Goal: Use online tool/utility: Utilize a website feature to perform a specific function

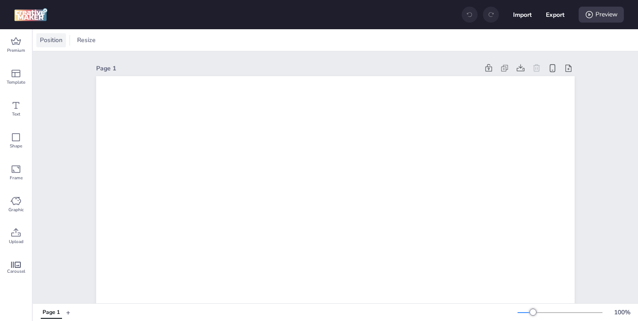
click at [55, 43] on span "Position" at bounding box center [51, 39] width 26 height 9
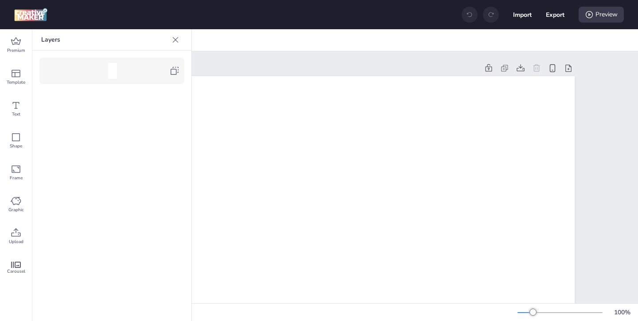
click at [174, 40] on icon at bounding box center [175, 39] width 9 height 9
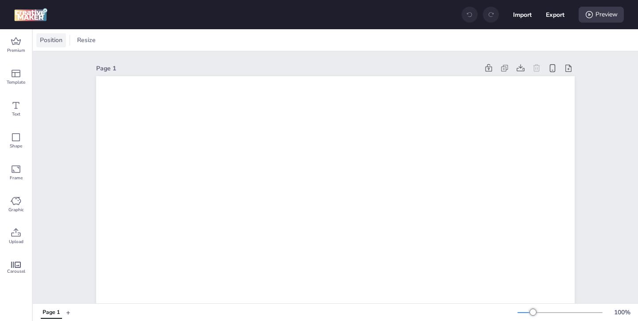
click at [60, 42] on span "Position" at bounding box center [51, 39] width 26 height 9
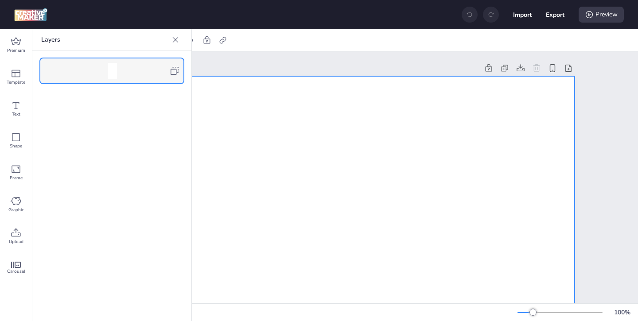
click at [177, 67] on icon at bounding box center [175, 71] width 8 height 8
click at [173, 38] on icon at bounding box center [175, 39] width 9 height 9
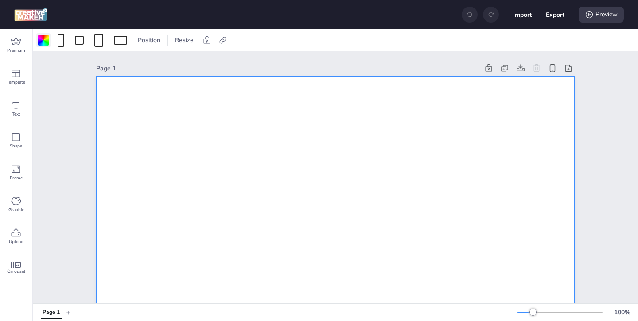
click at [38, 44] on div at bounding box center [43, 40] width 11 height 11
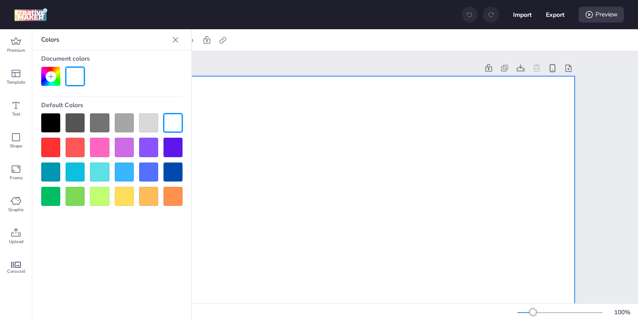
click at [47, 127] on div at bounding box center [50, 122] width 19 height 19
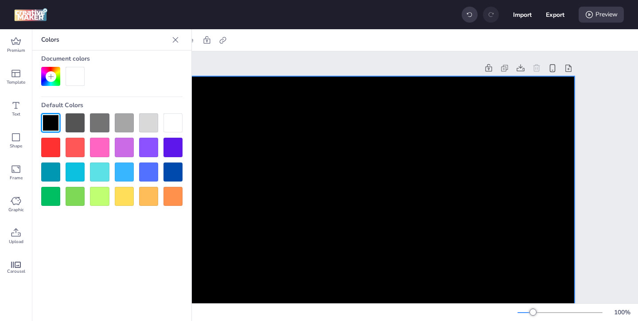
click at [177, 42] on icon at bounding box center [175, 39] width 9 height 9
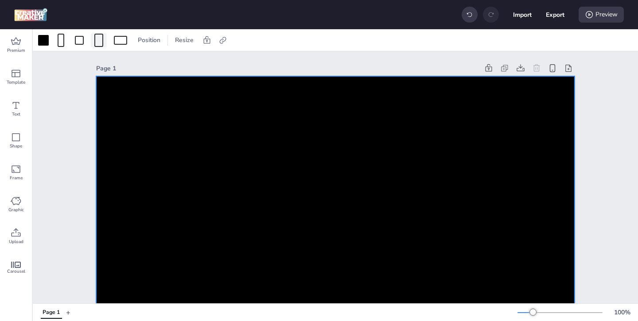
click at [98, 43] on div at bounding box center [98, 40] width 9 height 13
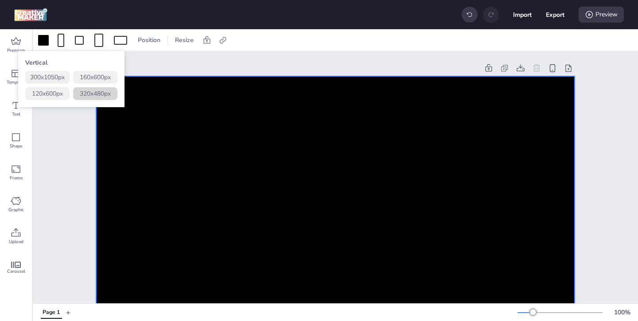
click at [88, 92] on button "320 x 480 px" at bounding box center [95, 93] width 44 height 13
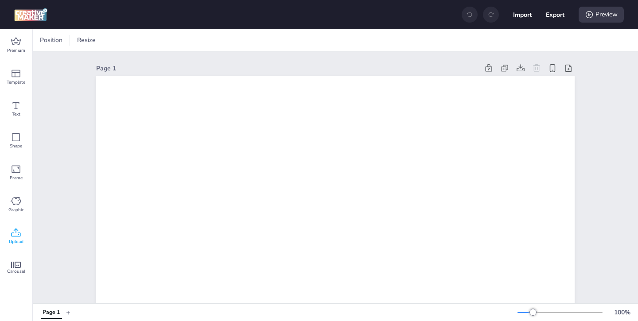
click at [17, 230] on icon at bounding box center [16, 232] width 9 height 8
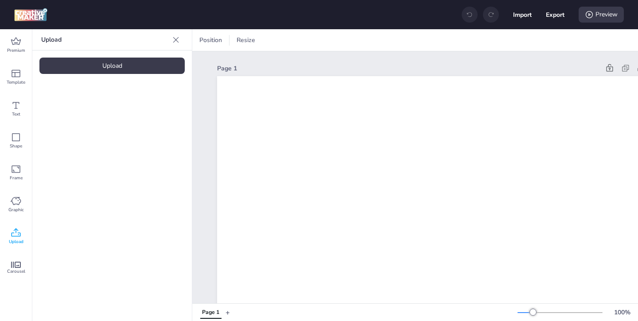
click at [111, 64] on div "Upload" at bounding box center [111, 66] width 145 height 16
click at [74, 129] on img at bounding box center [75, 123] width 54 height 9
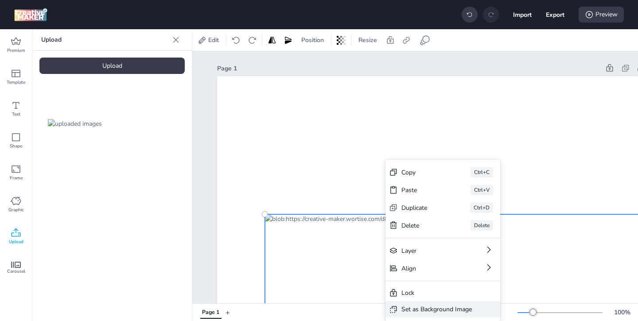
click at [411, 304] on div "Set as Background Image" at bounding box center [443, 309] width 115 height 16
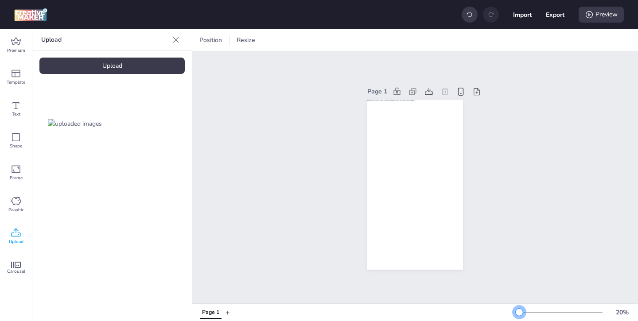
drag, startPoint x: 534, startPoint y: 316, endPoint x: 520, endPoint y: 314, distance: 14.7
click at [520, 314] on div at bounding box center [560, 312] width 85 height 7
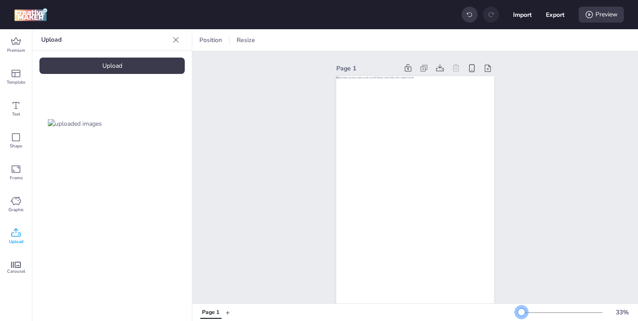
click at [522, 311] on div at bounding box center [521, 312] width 7 height 7
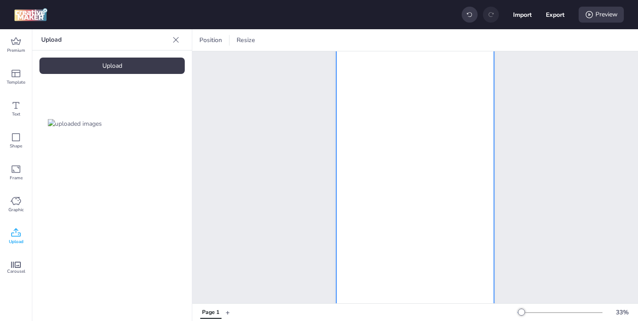
scroll to position [36, 0]
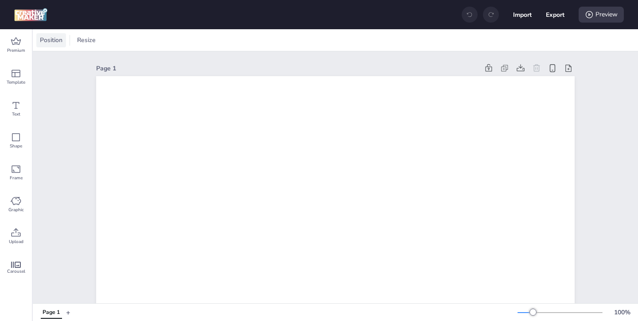
click at [51, 41] on span "Position" at bounding box center [51, 39] width 26 height 9
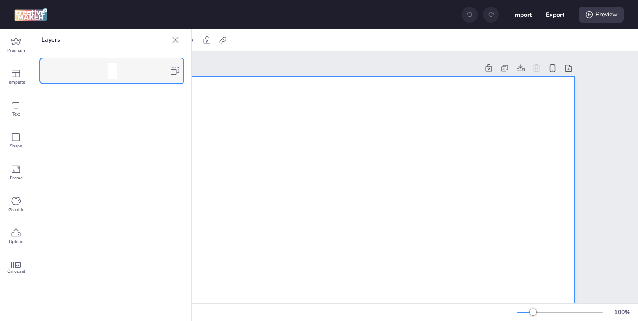
click at [174, 68] on icon at bounding box center [174, 71] width 11 height 11
click at [174, 42] on icon at bounding box center [175, 39] width 9 height 9
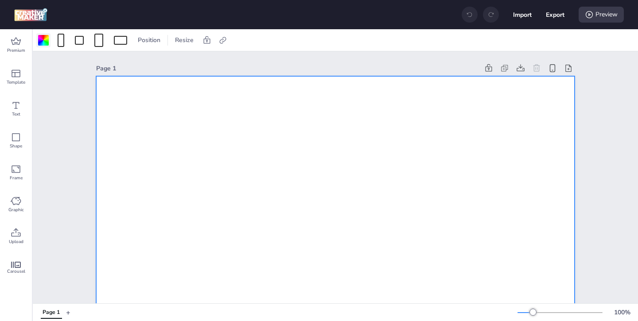
click at [41, 43] on div at bounding box center [43, 40] width 11 height 11
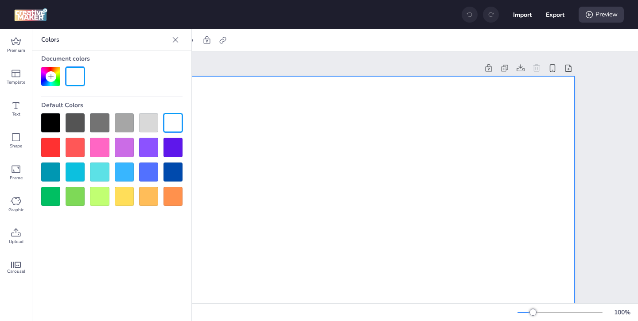
click at [55, 122] on div at bounding box center [50, 122] width 19 height 19
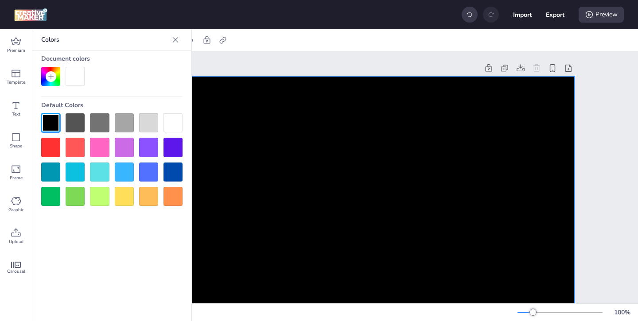
click at [180, 39] on icon at bounding box center [175, 39] width 9 height 9
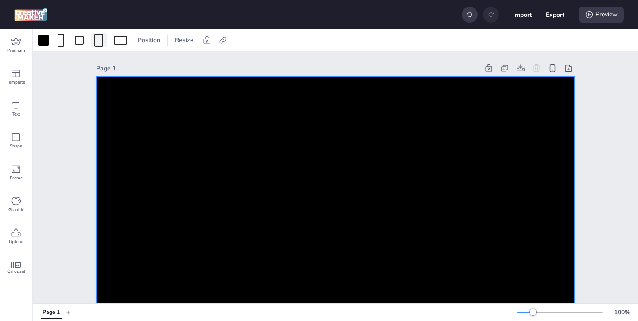
click at [101, 43] on div at bounding box center [98, 40] width 9 height 13
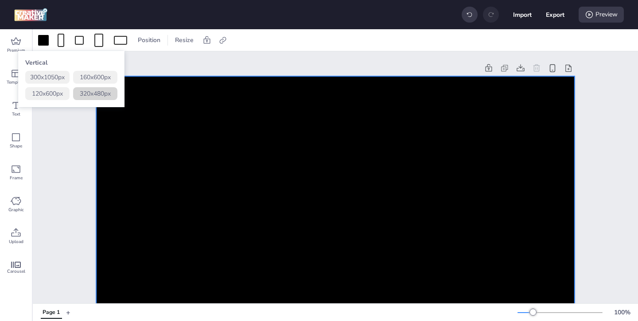
click at [113, 97] on button "320 x 480 px" at bounding box center [95, 93] width 44 height 13
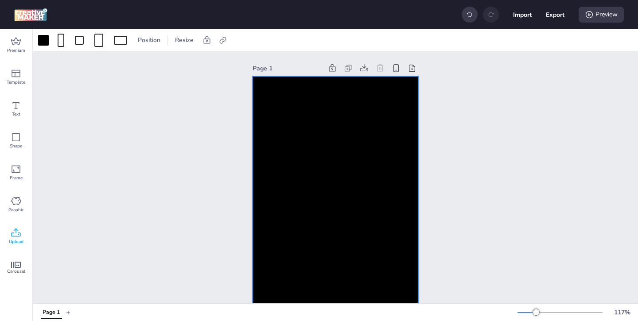
click at [17, 234] on icon at bounding box center [16, 233] width 11 height 11
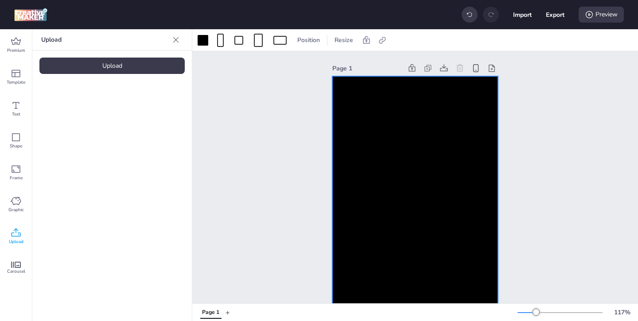
click at [121, 61] on div "Upload" at bounding box center [111, 66] width 145 height 16
click at [74, 129] on img at bounding box center [75, 123] width 54 height 9
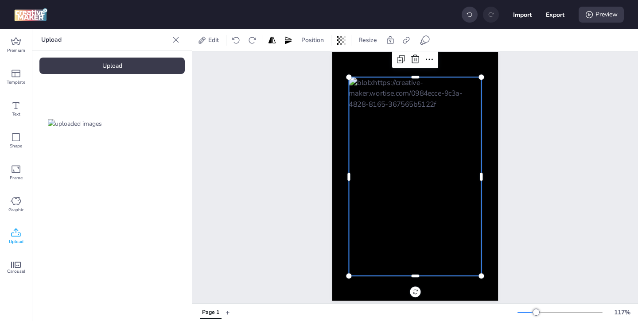
scroll to position [24, 0]
click at [416, 149] on div at bounding box center [415, 176] width 133 height 199
click at [407, 42] on icon at bounding box center [406, 40] width 9 height 9
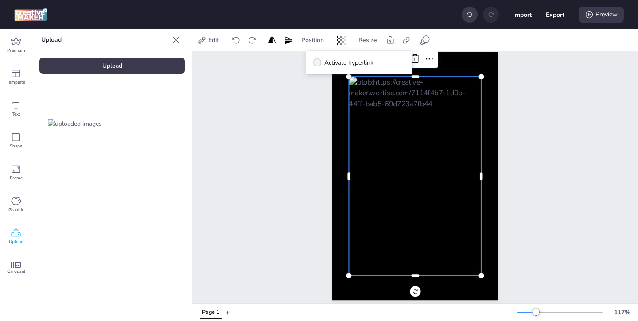
click at [321, 64] on label "Activate hyperlink" at bounding box center [343, 63] width 67 height 16
click at [319, 64] on input "Activate hyperlink" at bounding box center [316, 66] width 6 height 6
checkbox input "true"
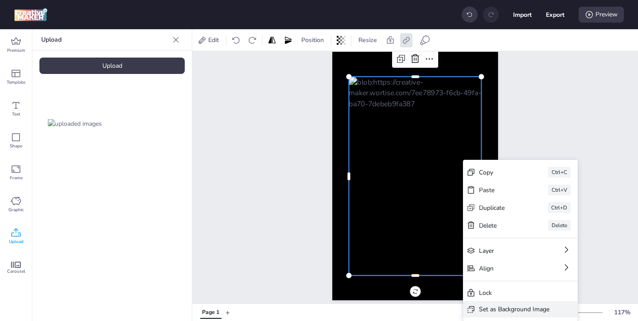
click at [493, 311] on div "Set as Background Image" at bounding box center [514, 309] width 70 height 9
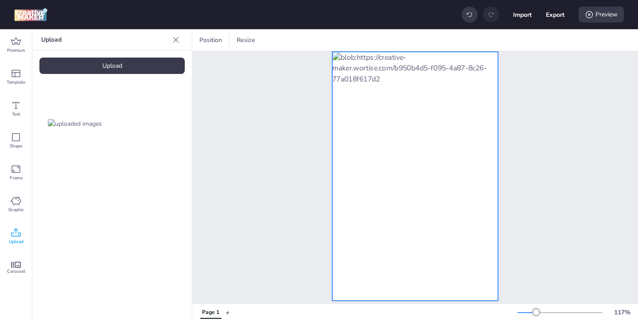
click at [422, 234] on div at bounding box center [416, 176] width 166 height 249
click at [500, 43] on icon at bounding box center [504, 40] width 9 height 9
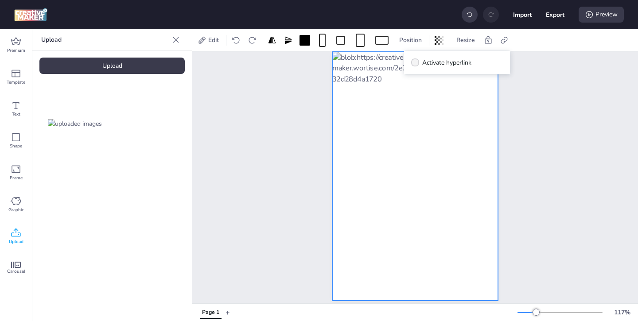
click at [412, 62] on span at bounding box center [415, 63] width 8 height 8
click at [412, 63] on input "Activate hyperlink" at bounding box center [414, 66] width 6 height 6
checkbox input "true"
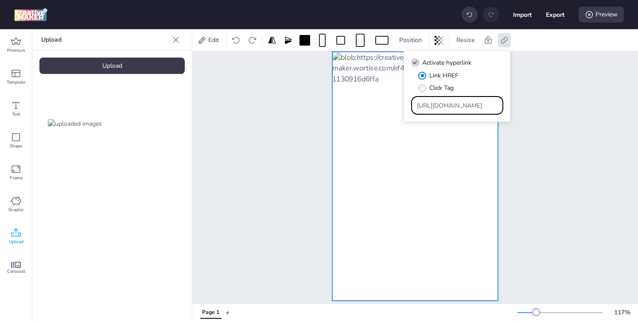
drag, startPoint x: 470, startPoint y: 105, endPoint x: 425, endPoint y: 79, distance: 51.5
click at [428, 80] on div "Link HREF Click Tag https://wortise.com" at bounding box center [457, 93] width 92 height 44
paste input "ad.doubleclick.net/ddm/trackclk/N32806.3999883WORTISE.COM/B33128608.430518212;d…"
type input "https://ad.doubleclick.net/ddm/trackclk/N32806.3999883WORTISE.COM/B33128608.430…"
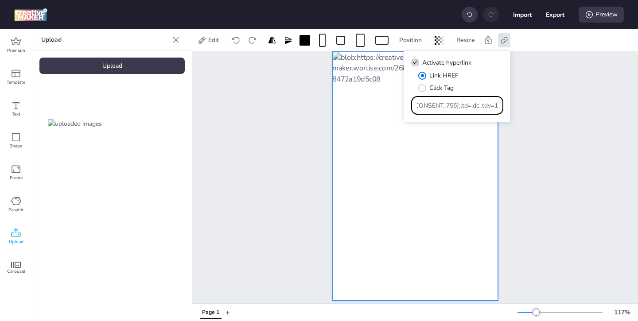
click at [595, 200] on div "Page 1" at bounding box center [415, 169] width 446 height 285
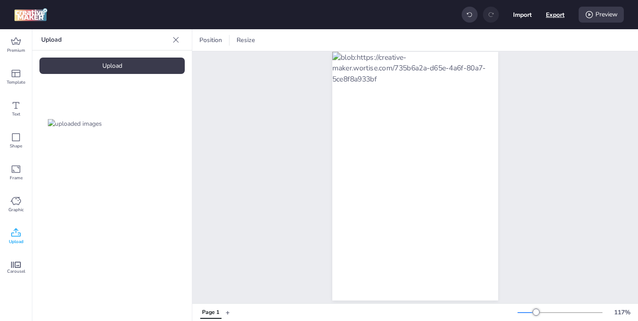
click at [552, 16] on button "Export" at bounding box center [555, 14] width 19 height 19
select select "html"
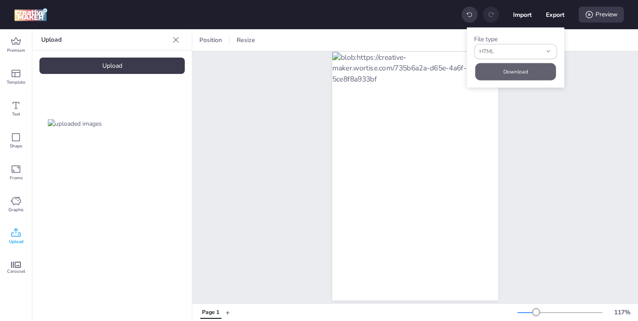
click at [524, 72] on button "Download" at bounding box center [515, 71] width 81 height 17
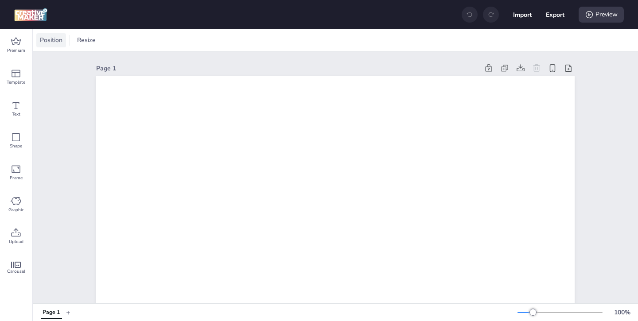
click at [62, 40] on span "Position" at bounding box center [51, 39] width 26 height 9
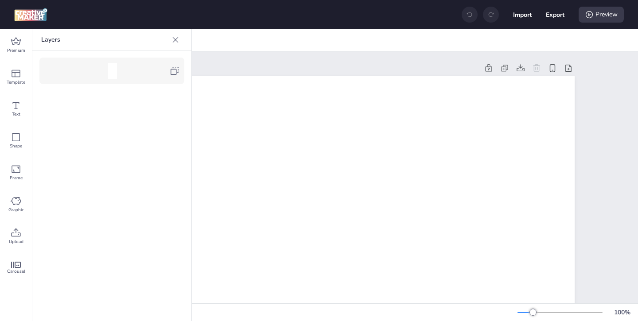
click at [169, 70] on icon at bounding box center [174, 71] width 11 height 11
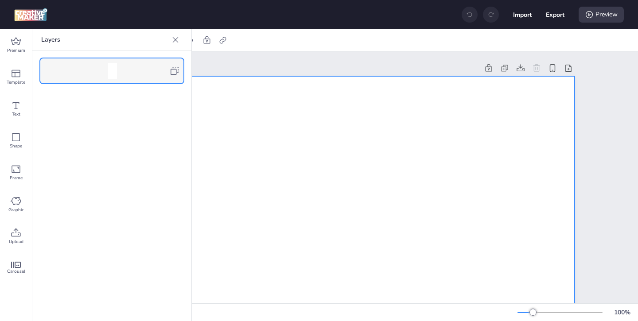
click at [175, 38] on icon at bounding box center [175, 39] width 9 height 9
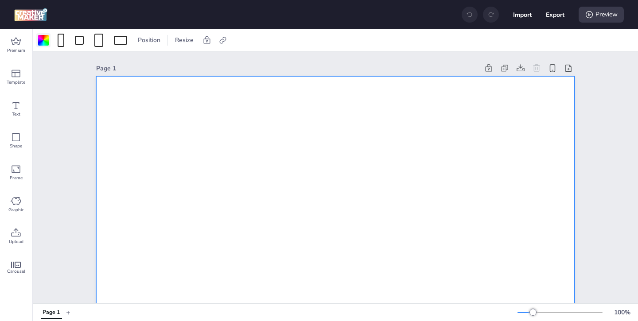
click at [44, 40] on div at bounding box center [43, 40] width 11 height 11
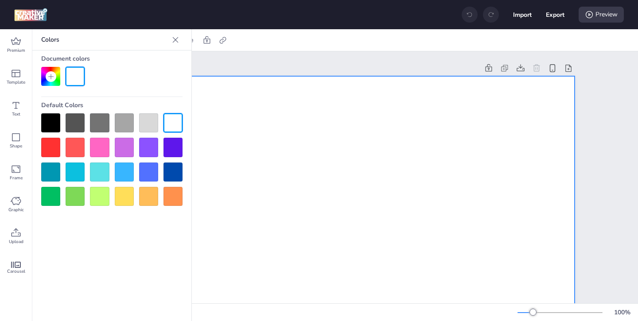
click at [50, 124] on div at bounding box center [50, 122] width 19 height 19
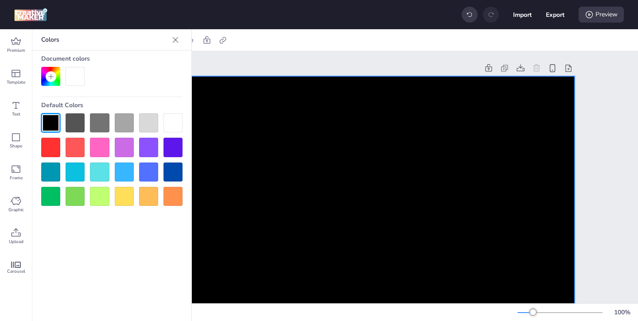
click at [174, 278] on div "Colors Document colors Default Colors" at bounding box center [112, 175] width 160 height 292
click at [19, 239] on span "Upload" at bounding box center [16, 242] width 15 height 7
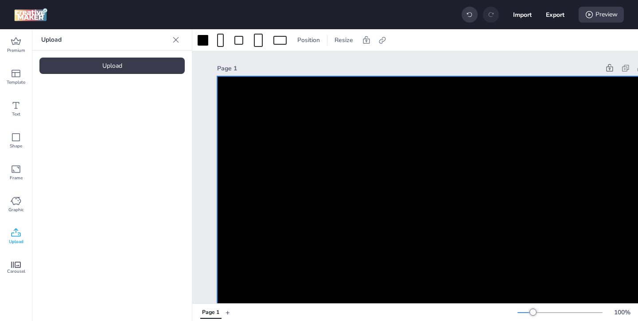
click at [140, 68] on div "Upload" at bounding box center [111, 66] width 145 height 16
click at [176, 40] on icon at bounding box center [176, 39] width 9 height 9
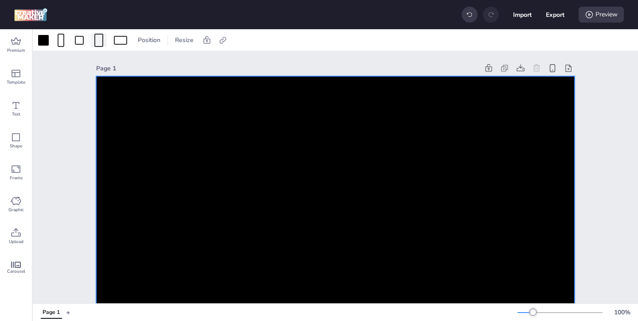
click at [99, 43] on div at bounding box center [98, 40] width 9 height 13
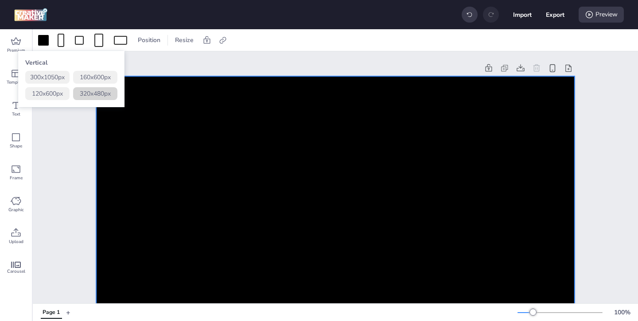
click at [110, 94] on button "320 x 480 px" at bounding box center [95, 93] width 44 height 13
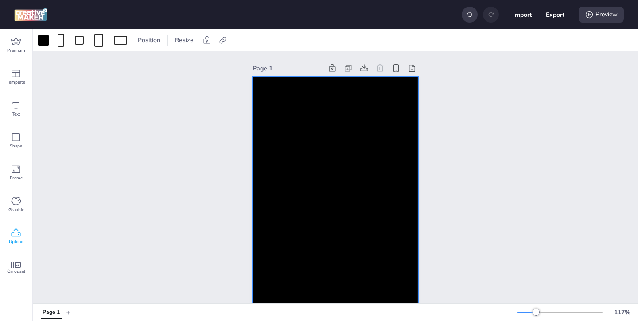
click at [20, 235] on icon at bounding box center [16, 232] width 9 height 8
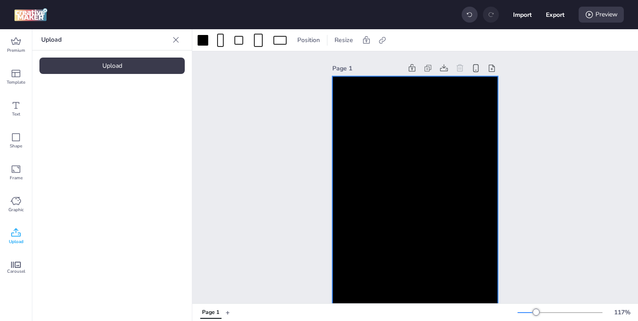
click at [123, 70] on div "Upload" at bounding box center [111, 66] width 145 height 16
click at [252, 37] on span at bounding box center [258, 40] width 12 height 13
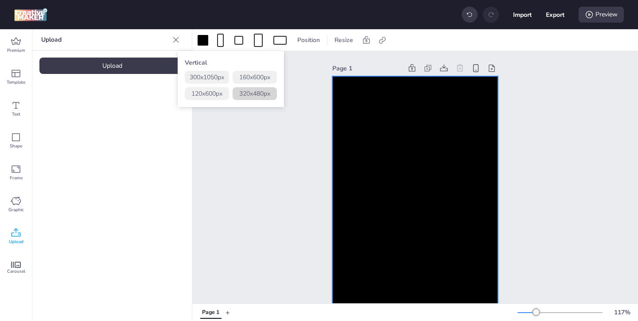
click at [252, 93] on button "320 x 480 px" at bounding box center [255, 93] width 44 height 13
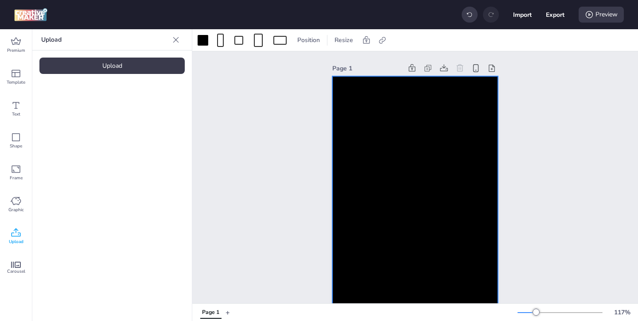
click at [149, 64] on div "Upload" at bounding box center [111, 66] width 145 height 16
click at [94, 129] on img at bounding box center [75, 123] width 54 height 9
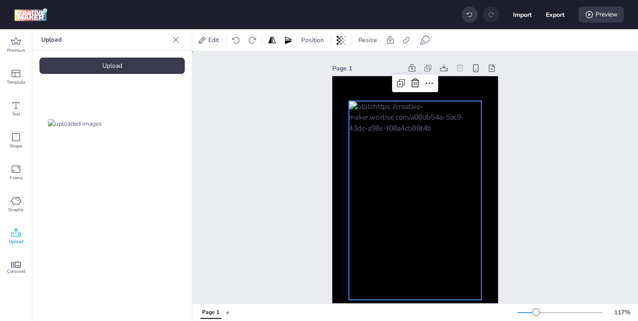
click at [536, 208] on div "Page 1" at bounding box center [415, 193] width 446 height 285
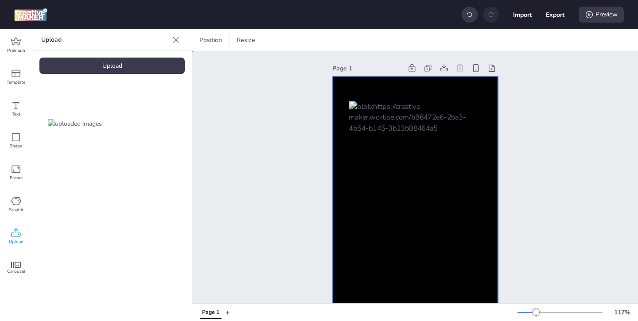
click at [413, 85] on div at bounding box center [416, 200] width 166 height 249
click at [380, 40] on icon at bounding box center [382, 40] width 9 height 9
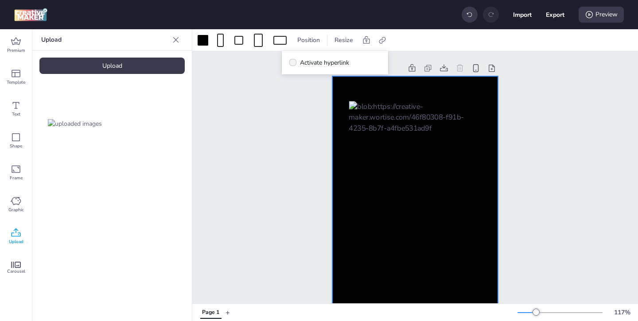
click at [313, 62] on span "Activate hyperlink" at bounding box center [324, 62] width 49 height 9
click at [294, 63] on input "Activate hyperlink" at bounding box center [292, 66] width 6 height 6
checkbox input "true"
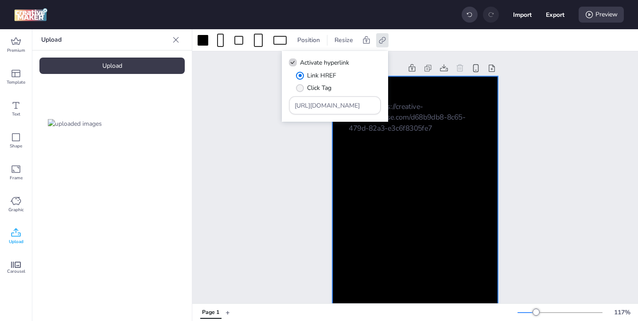
click at [329, 89] on span "Click Tag" at bounding box center [319, 87] width 24 height 9
click at [301, 89] on input "Click Tag" at bounding box center [299, 92] width 6 height 6
radio input "true"
drag, startPoint x: 356, startPoint y: 108, endPoint x: 318, endPoint y: 78, distance: 48.3
click at [323, 82] on div "Link HREF Click Tag https://wortise.com" at bounding box center [335, 93] width 92 height 44
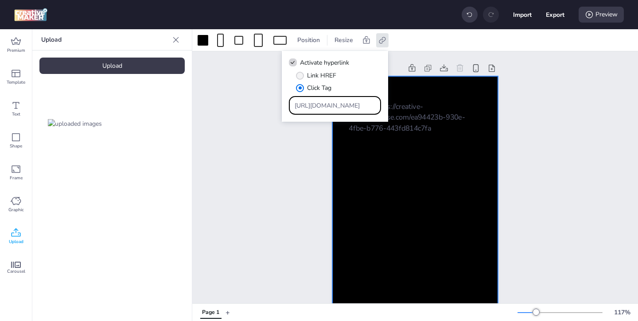
paste input "ad.doubleclick.net/ddm/trackclk/N32806.3999883WORTISE.COM/B33128608.430518212;d…"
type input "https://ad.doubleclick.net/ddm/trackclk/N32806.3999883WORTISE.COM/B33128608.430…"
click at [340, 174] on div at bounding box center [416, 200] width 166 height 249
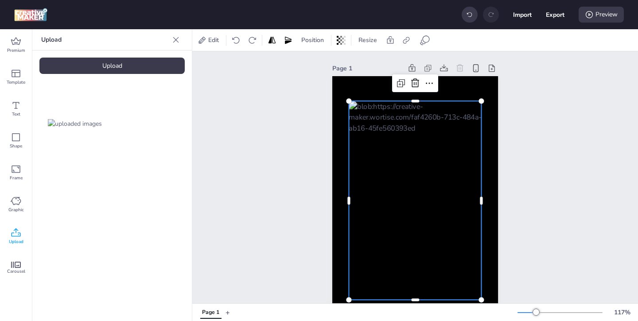
click at [372, 173] on div at bounding box center [415, 200] width 133 height 199
click at [402, 42] on div at bounding box center [406, 40] width 12 height 14
click at [327, 65] on span "Activate hyperlink" at bounding box center [349, 62] width 49 height 9
click at [319, 65] on input "Activate hyperlink" at bounding box center [316, 66] width 6 height 6
checkbox input "true"
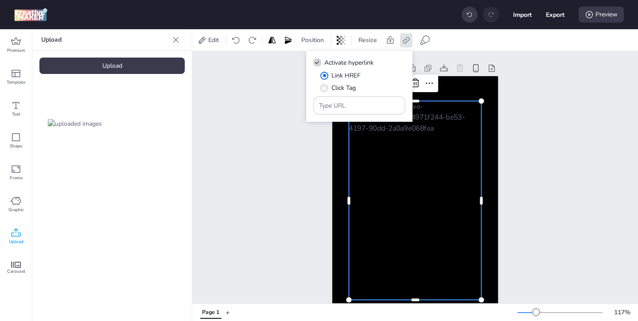
click at [344, 90] on span "Click Tag" at bounding box center [344, 87] width 24 height 9
click at [326, 90] on input "Click Tag" at bounding box center [323, 92] width 6 height 6
radio input "true"
click at [356, 106] on input "Type URL" at bounding box center [359, 105] width 81 height 9
paste input "https://ad.doubleclick.net/ddm/trackclk/N32806.3999883WORTISE.COM/B33128608.430…"
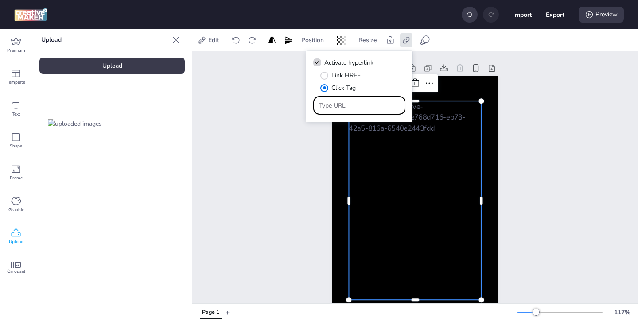
type input "https://ad.doubleclick.net/ddm/trackclk/N32806.3999883WORTISE.COM/B33128608.430…"
click at [524, 132] on div "Page 1" at bounding box center [415, 193] width 446 height 285
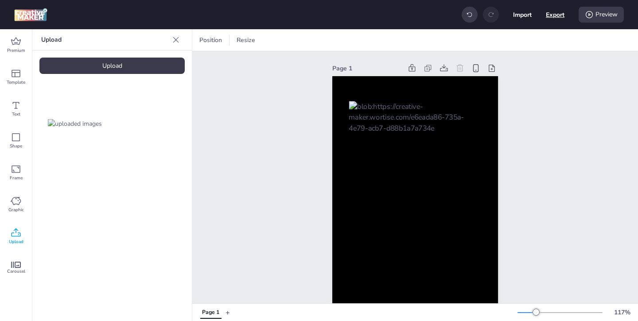
click at [559, 13] on button "Export" at bounding box center [555, 14] width 19 height 19
select select "html"
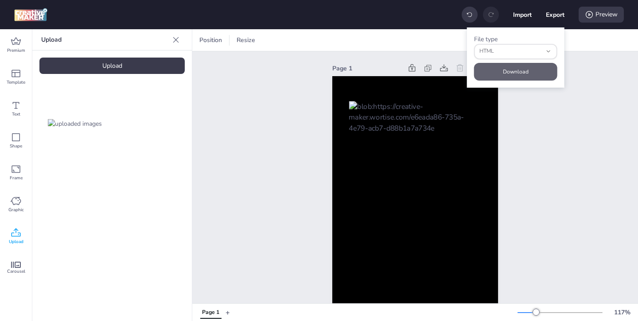
click at [530, 72] on button "Download" at bounding box center [515, 72] width 83 height 18
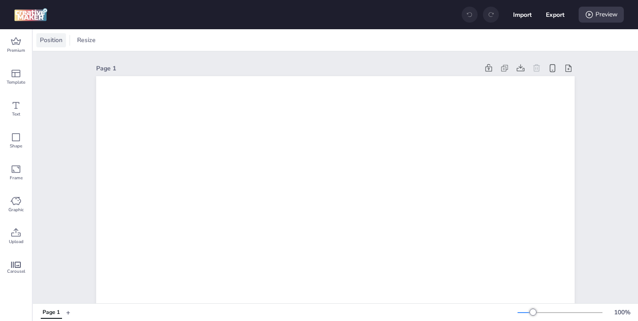
click at [47, 41] on span "Position" at bounding box center [51, 39] width 26 height 9
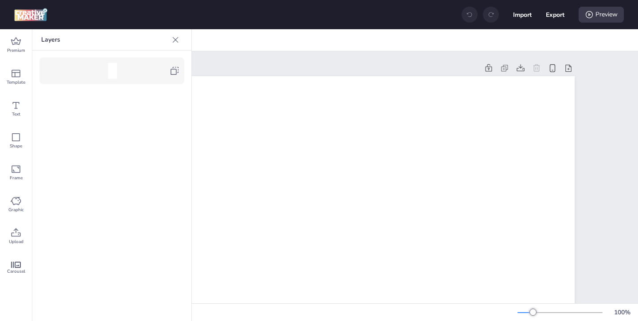
click at [168, 77] on div at bounding box center [116, 71] width 108 height 16
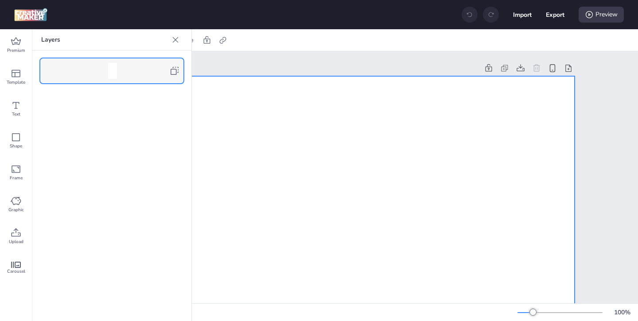
click at [172, 44] on icon at bounding box center [175, 39] width 9 height 9
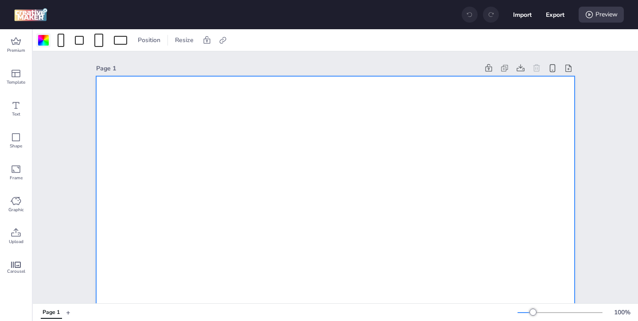
click at [47, 44] on div at bounding box center [43, 40] width 11 height 11
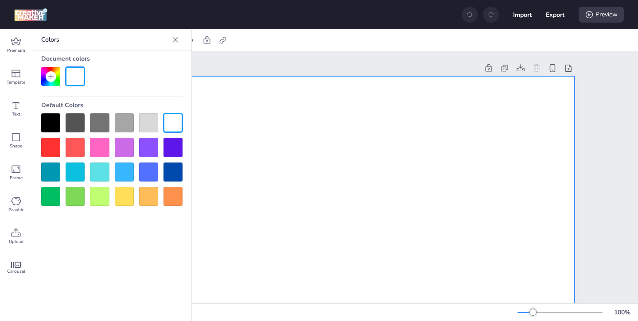
click at [55, 121] on div at bounding box center [50, 122] width 19 height 19
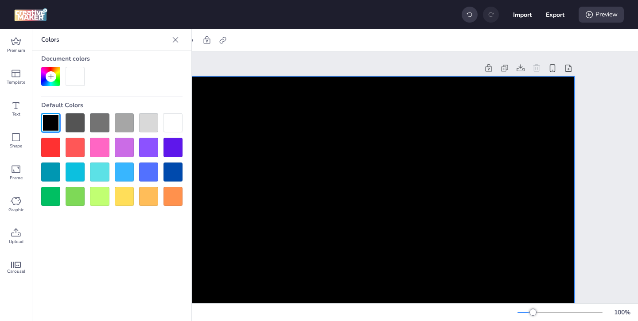
click at [177, 41] on icon at bounding box center [176, 40] width 6 height 6
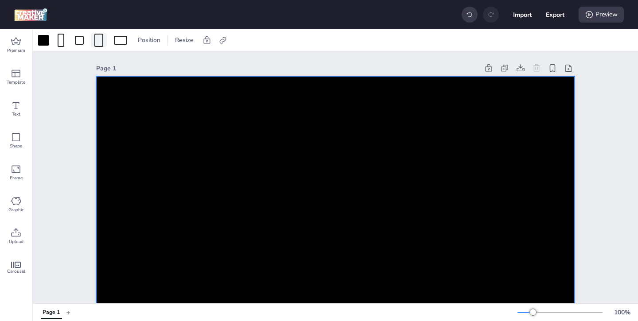
click at [99, 39] on div at bounding box center [98, 40] width 9 height 13
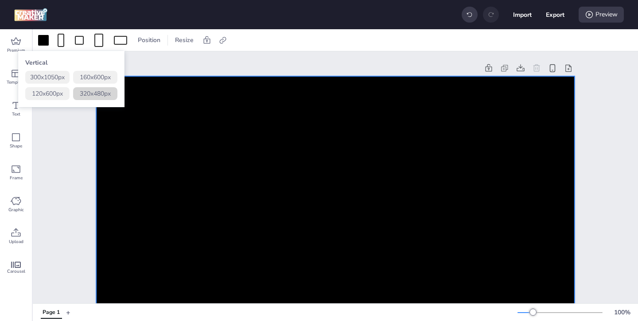
click at [112, 94] on button "320 x 480 px" at bounding box center [95, 93] width 44 height 13
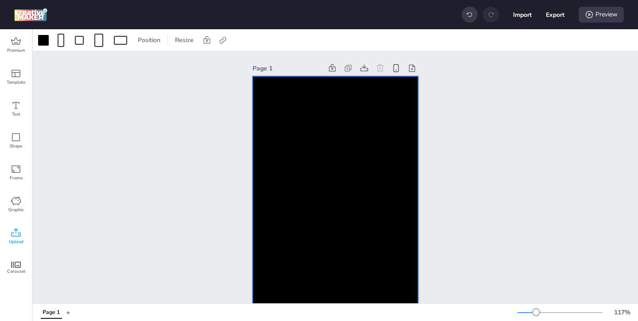
click at [21, 235] on div "Upload" at bounding box center [16, 237] width 32 height 32
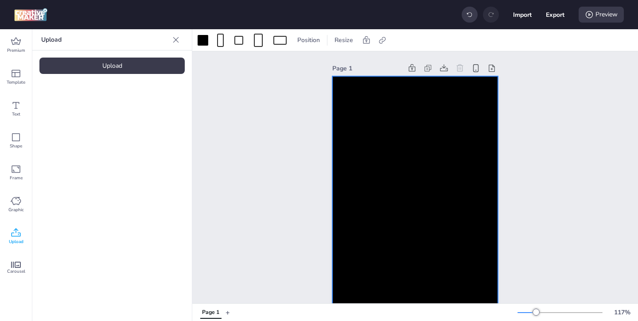
click at [121, 68] on div "Upload" at bounding box center [111, 66] width 145 height 16
click at [84, 129] on img at bounding box center [75, 123] width 54 height 9
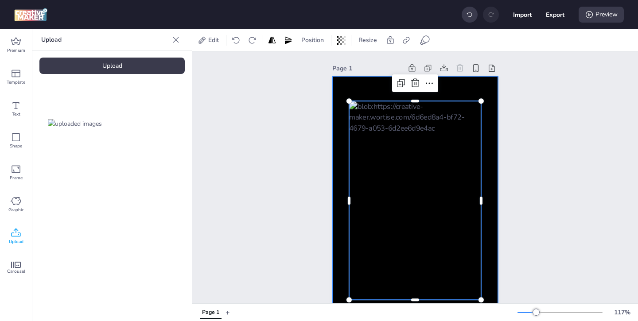
click at [348, 90] on div at bounding box center [416, 200] width 166 height 249
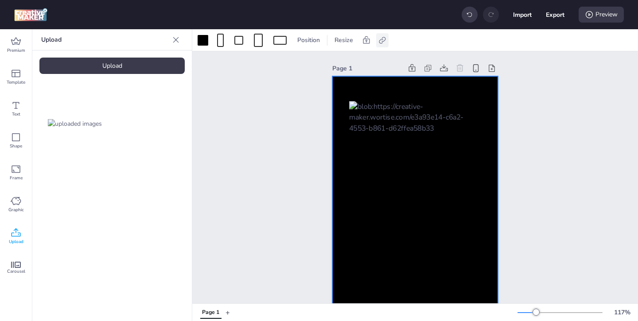
click at [383, 42] on icon at bounding box center [382, 40] width 9 height 9
click at [323, 60] on span "Activate hyperlink" at bounding box center [324, 62] width 49 height 9
click at [294, 63] on input "Activate hyperlink" at bounding box center [292, 66] width 6 height 6
checkbox input "true"
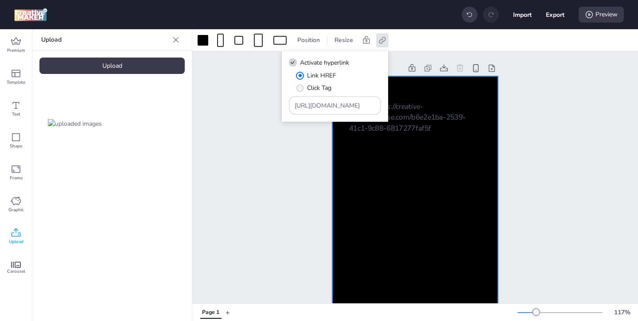
click at [325, 85] on span "Click Tag" at bounding box center [319, 87] width 24 height 9
click at [301, 89] on input "Click Tag" at bounding box center [299, 92] width 6 height 6
radio input "true"
drag, startPoint x: 356, startPoint y: 109, endPoint x: 304, endPoint y: 74, distance: 62.6
click at [305, 74] on div "Link HREF Click Tag https://wortise.com" at bounding box center [335, 93] width 92 height 44
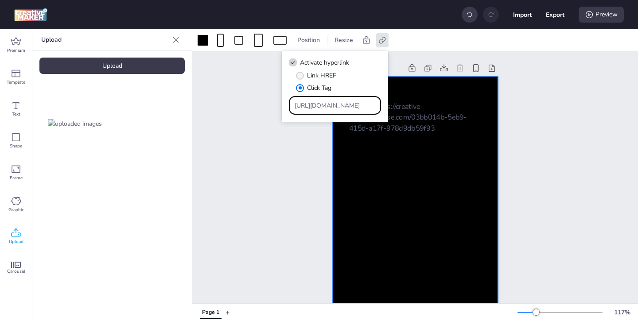
paste input "ad.doubleclick.net/ddm/trackclk/N32806.3999883WORTISE.COM/B33128608.430518212;d…"
type input "https://ad.doubleclick.net/ddm/trackclk/N32806.3999883WORTISE.COM/B33128608.430…"
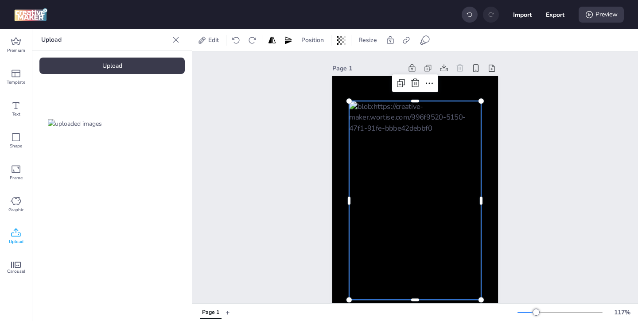
click at [370, 171] on div at bounding box center [415, 200] width 133 height 199
click at [407, 44] on icon at bounding box center [406, 40] width 9 height 9
click at [364, 63] on span "Activate hyperlink" at bounding box center [349, 62] width 49 height 9
click at [319, 63] on input "Activate hyperlink" at bounding box center [316, 66] width 6 height 6
checkbox input "true"
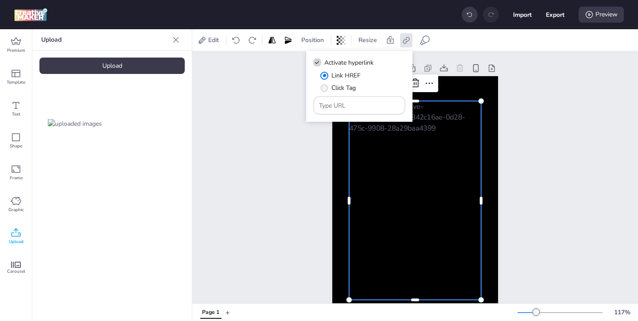
click at [357, 90] on label "Click Tag" at bounding box center [338, 88] width 42 height 16
click at [326, 90] on input "Click Tag" at bounding box center [323, 92] width 6 height 6
radio input "true"
click at [384, 105] on input "Type URL" at bounding box center [359, 105] width 81 height 9
paste input "https://ad.doubleclick.net/ddm/trackclk/N32806.3999883WORTISE.COM/B33128608.430…"
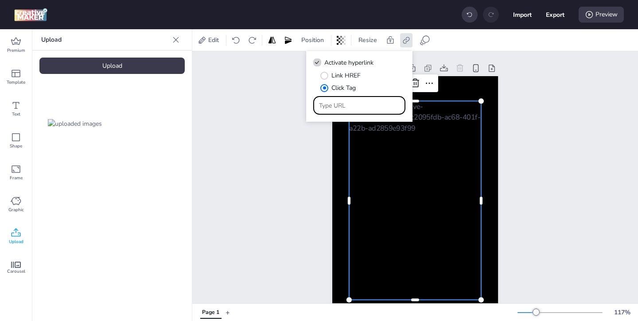
type input "https://ad.doubleclick.net/ddm/trackclk/N32806.3999883WORTISE.COM/B33128608.430…"
click at [501, 144] on div "Page 1" at bounding box center [415, 193] width 215 height 285
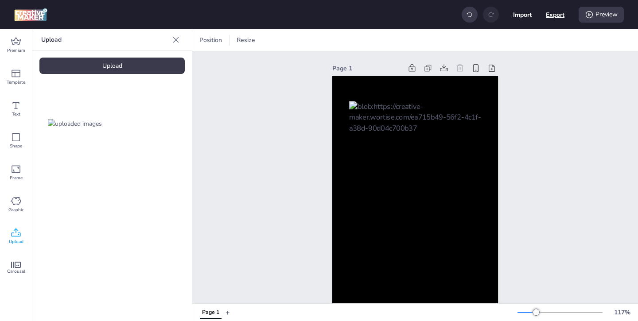
click at [552, 17] on button "Export" at bounding box center [555, 14] width 19 height 19
select select "html"
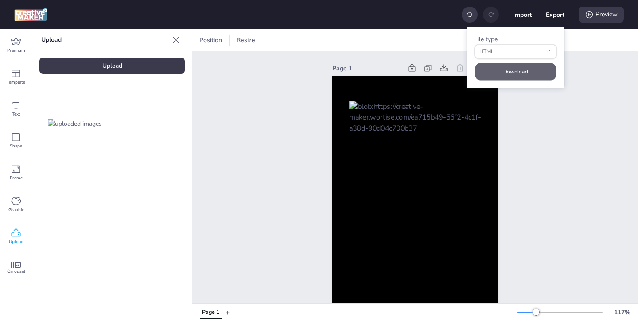
click at [528, 66] on button "Download" at bounding box center [515, 71] width 81 height 17
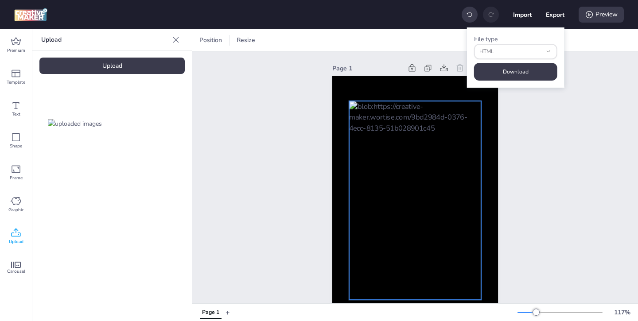
scroll to position [32, 0]
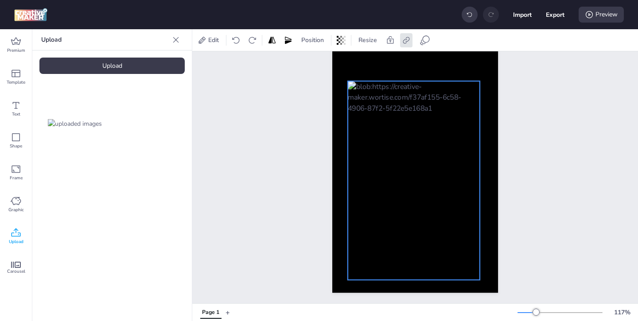
drag, startPoint x: 402, startPoint y: 129, endPoint x: 400, endPoint y: 141, distance: 12.0
click at [400, 141] on div at bounding box center [414, 180] width 133 height 199
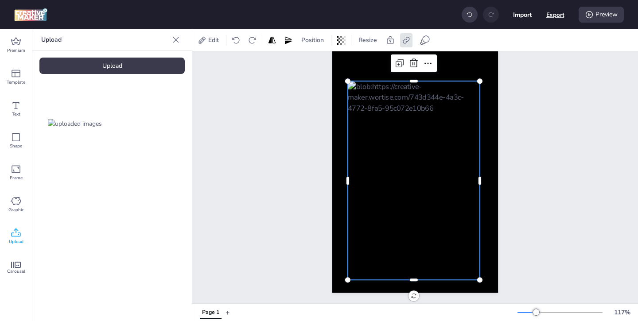
click at [551, 18] on button "Export" at bounding box center [556, 15] width 18 height 18
select select "html"
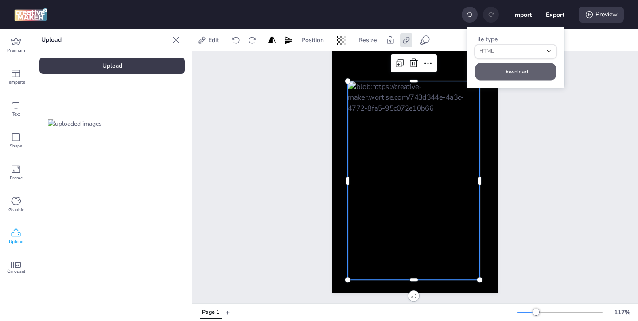
click at [532, 69] on button "Download" at bounding box center [516, 71] width 81 height 17
click at [539, 69] on button "Download" at bounding box center [515, 72] width 83 height 18
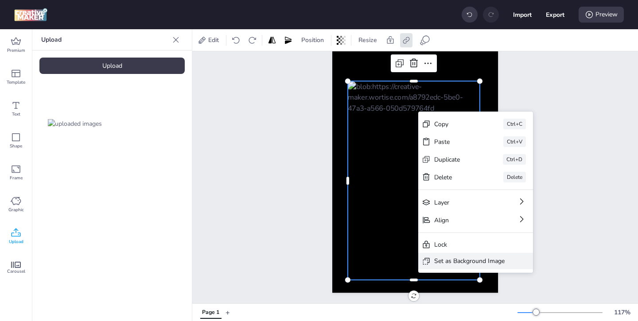
click at [453, 265] on div "Set as Background Image" at bounding box center [469, 261] width 70 height 9
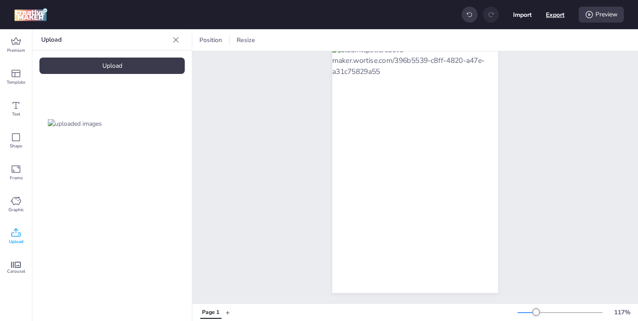
click at [552, 19] on button "Export" at bounding box center [555, 14] width 19 height 19
select select "html"
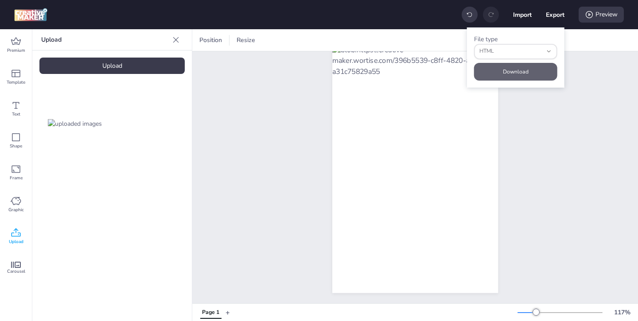
click at [530, 67] on button "Download" at bounding box center [515, 72] width 83 height 18
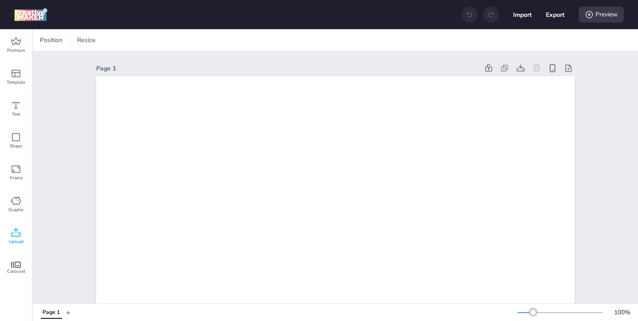
click at [16, 231] on icon at bounding box center [16, 232] width 9 height 8
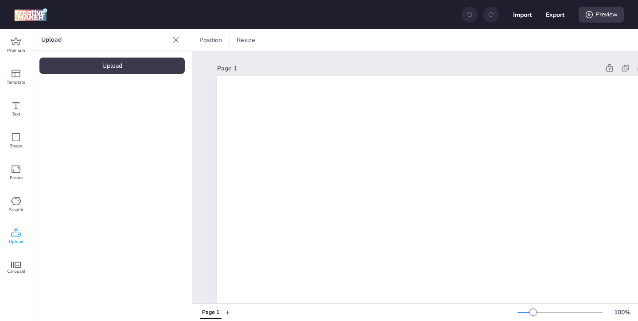
click at [134, 68] on div "Upload" at bounding box center [111, 66] width 145 height 16
click at [84, 129] on img at bounding box center [75, 123] width 54 height 9
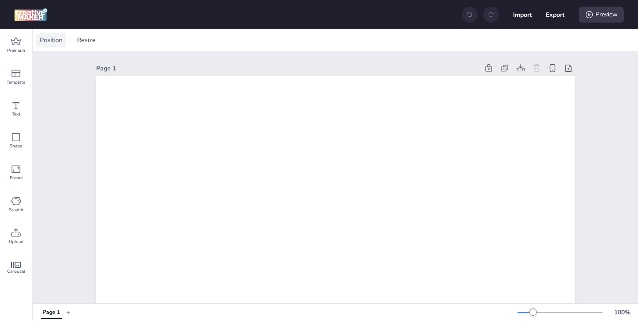
click at [59, 43] on span "Position" at bounding box center [51, 39] width 26 height 9
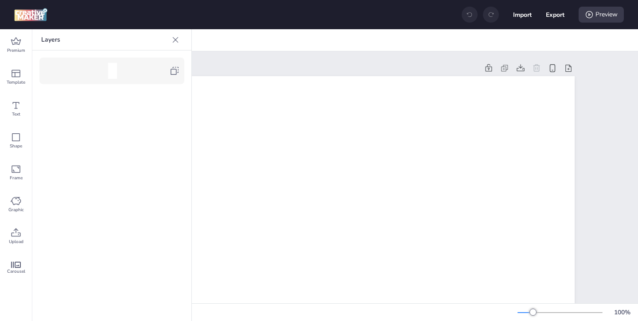
click at [174, 67] on icon at bounding box center [174, 71] width 11 height 11
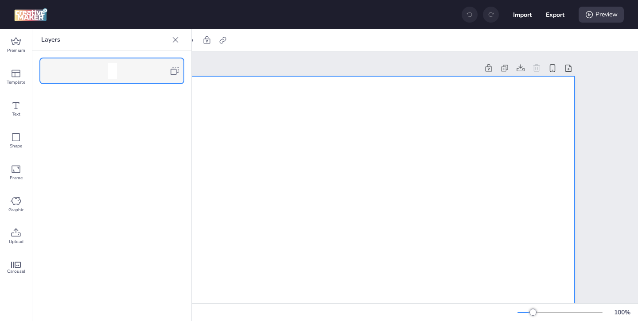
click at [172, 41] on icon at bounding box center [175, 39] width 9 height 9
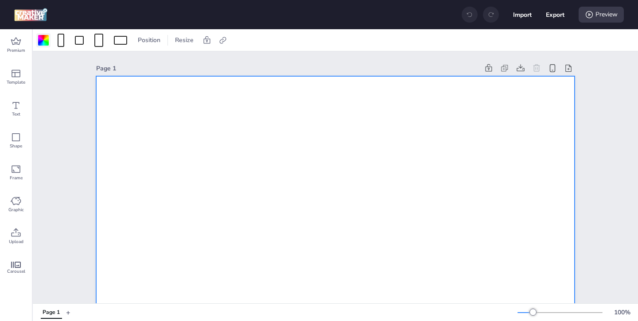
click at [44, 42] on div at bounding box center [43, 40] width 11 height 11
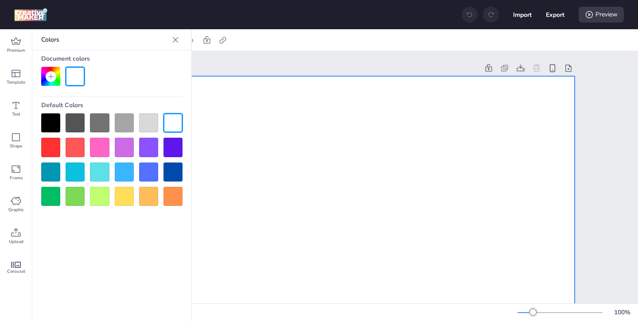
click at [51, 119] on div at bounding box center [50, 122] width 19 height 19
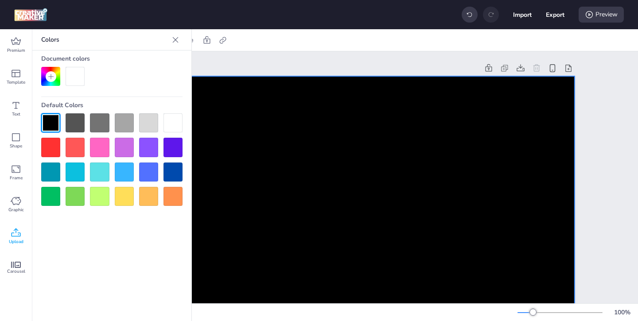
click at [13, 235] on icon at bounding box center [16, 233] width 11 height 11
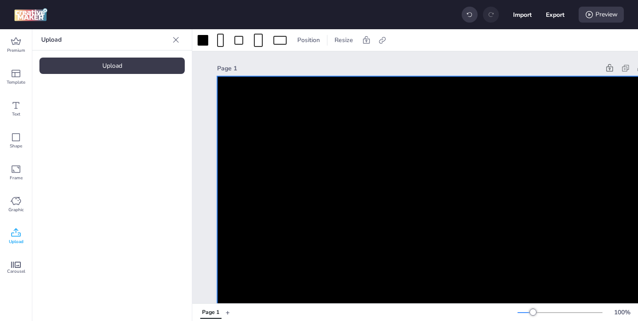
click at [118, 66] on div "Upload" at bounding box center [111, 66] width 145 height 16
click at [95, 129] on img at bounding box center [75, 123] width 54 height 9
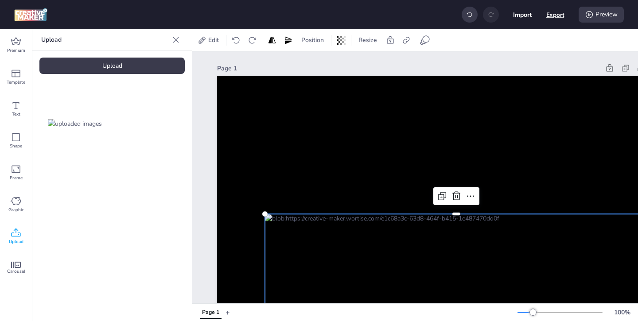
click at [556, 14] on button "Export" at bounding box center [556, 15] width 18 height 18
select select "html"
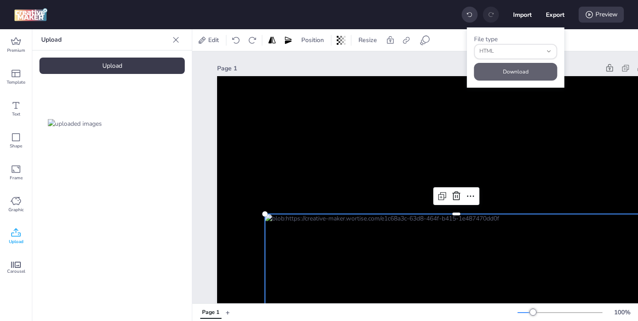
click at [537, 71] on button "Download" at bounding box center [515, 72] width 83 height 18
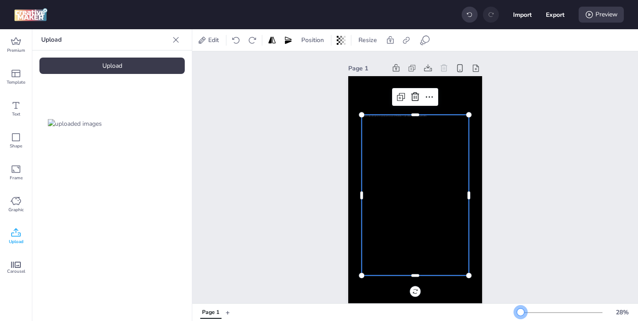
drag, startPoint x: 534, startPoint y: 310, endPoint x: 521, endPoint y: 310, distance: 12.9
click at [521, 310] on div at bounding box center [520, 312] width 7 height 7
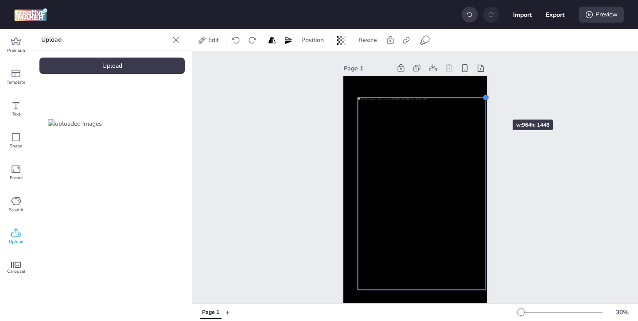
drag, startPoint x: 473, startPoint y: 117, endPoint x: 486, endPoint y: 104, distance: 18.8
click at [486, 104] on div at bounding box center [416, 203] width 144 height 255
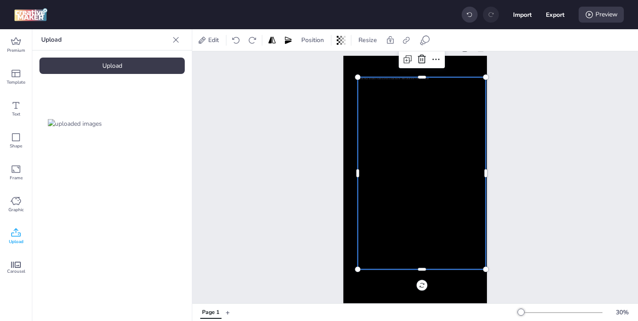
scroll to position [24, 0]
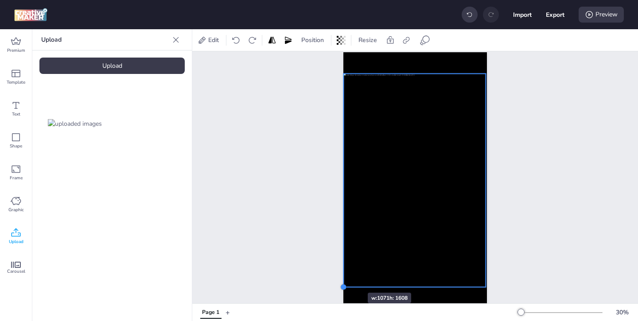
drag, startPoint x: 356, startPoint y: 267, endPoint x: 341, endPoint y: 277, distance: 17.2
click at [341, 277] on div "Page 1" at bounding box center [415, 172] width 193 height 291
click at [485, 74] on div at bounding box center [486, 73] width 7 height 7
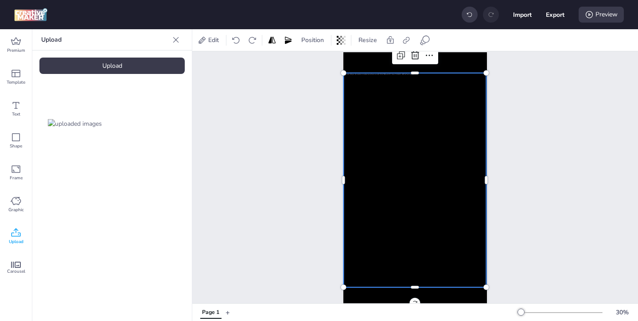
click at [503, 86] on div "Page 1" at bounding box center [415, 172] width 193 height 291
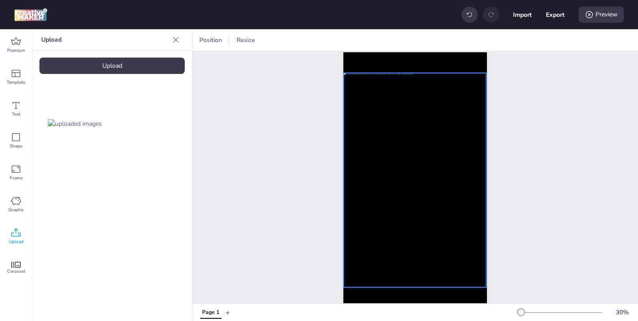
click at [474, 100] on div at bounding box center [415, 180] width 143 height 215
click at [486, 75] on div at bounding box center [487, 72] width 7 height 7
click at [530, 163] on div "Page 1" at bounding box center [415, 172] width 446 height 291
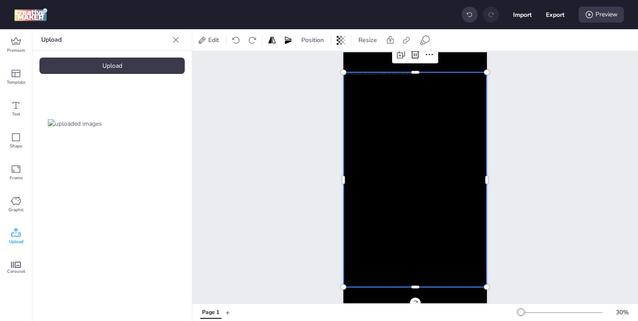
click at [400, 174] on div at bounding box center [415, 179] width 143 height 215
click at [553, 17] on button "Export" at bounding box center [556, 15] width 18 height 18
select select "html"
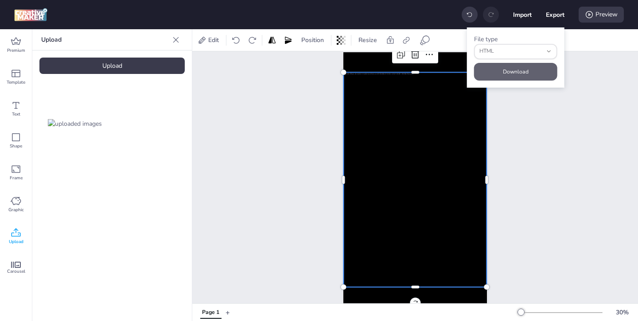
click at [523, 71] on button "Download" at bounding box center [515, 72] width 83 height 18
click at [514, 74] on button "Download" at bounding box center [515, 72] width 83 height 18
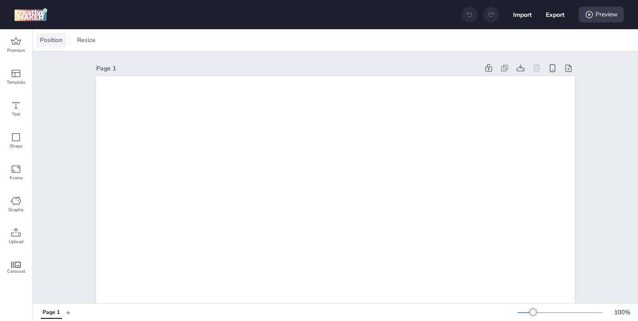
click at [55, 40] on span "Position" at bounding box center [51, 39] width 26 height 9
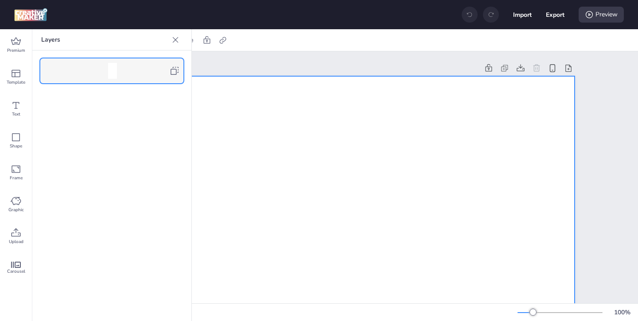
click at [177, 69] on icon at bounding box center [174, 71] width 11 height 11
click at [176, 43] on icon at bounding box center [175, 39] width 9 height 9
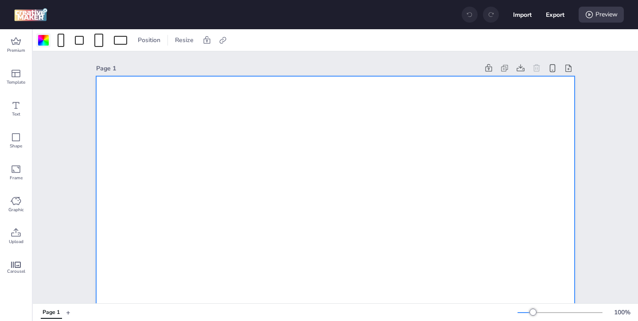
click at [47, 43] on div at bounding box center [43, 40] width 11 height 11
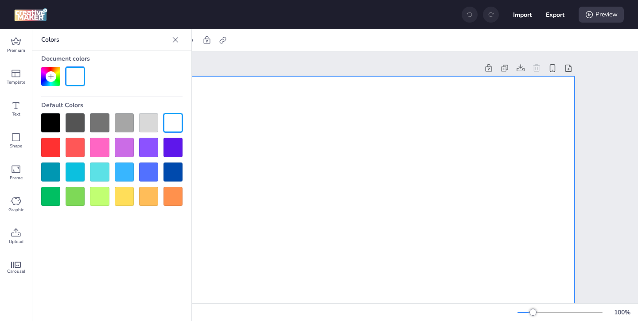
click at [52, 120] on div at bounding box center [50, 122] width 19 height 19
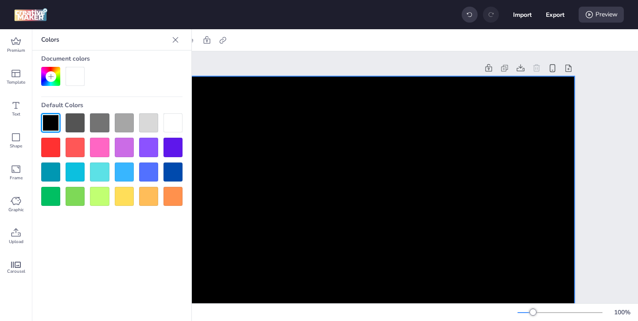
click at [176, 40] on icon at bounding box center [176, 40] width 6 height 6
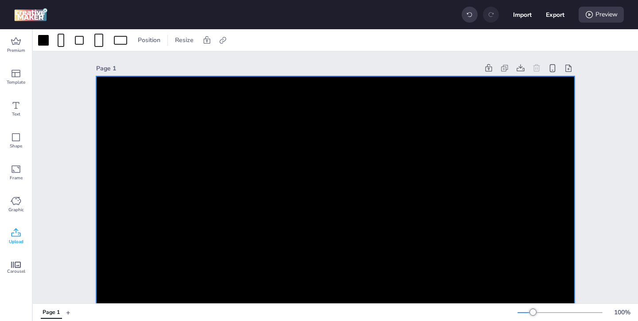
click at [20, 235] on icon at bounding box center [16, 232] width 9 height 8
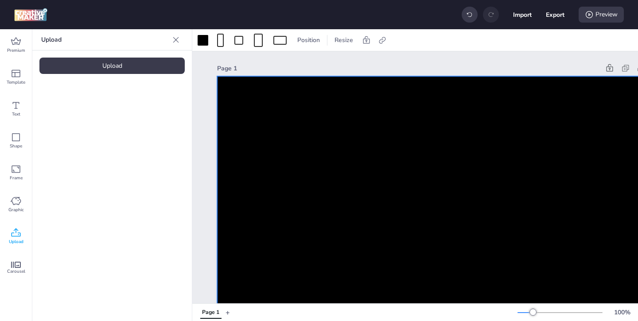
click at [120, 67] on div "Upload" at bounding box center [111, 66] width 145 height 16
click at [87, 129] on img at bounding box center [75, 123] width 54 height 9
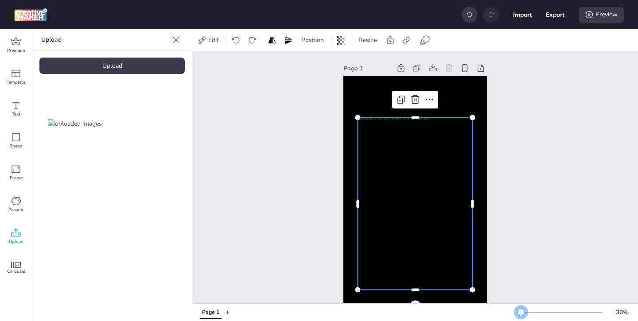
drag, startPoint x: 536, startPoint y: 313, endPoint x: 521, endPoint y: 313, distance: 14.2
click at [521, 313] on div at bounding box center [521, 312] width 7 height 7
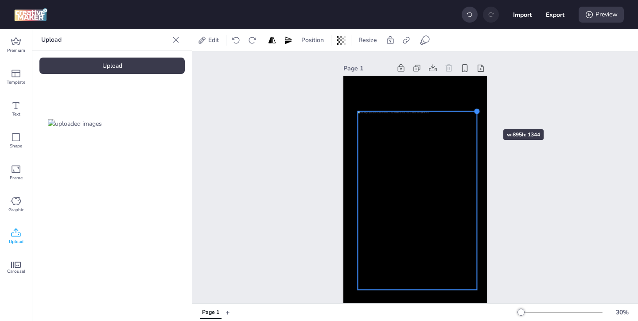
drag, startPoint x: 474, startPoint y: 120, endPoint x: 477, endPoint y: 113, distance: 6.9
click at [477, 113] on div at bounding box center [476, 111] width 7 height 7
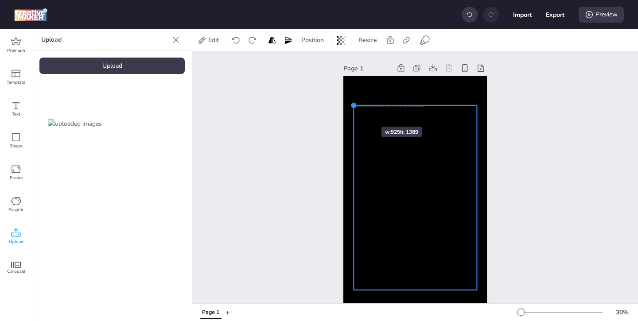
click at [355, 111] on div at bounding box center [416, 203] width 144 height 255
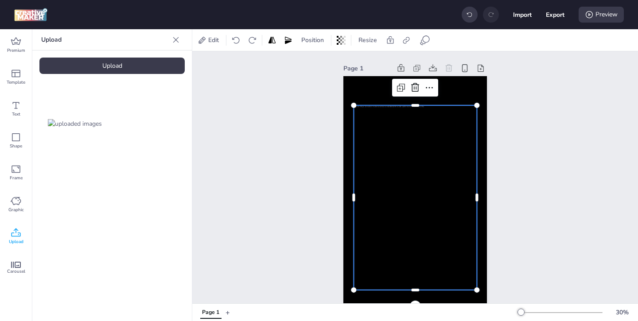
click at [307, 128] on div "Page 1" at bounding box center [415, 196] width 446 height 291
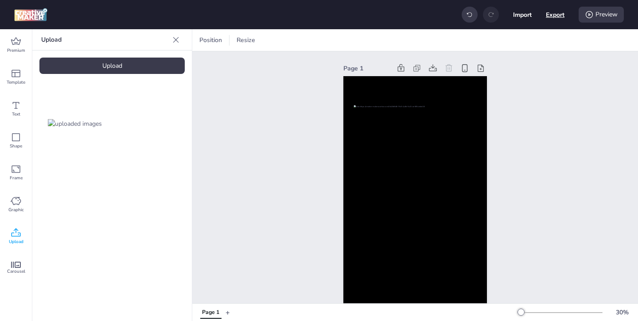
click at [556, 17] on button "Export" at bounding box center [555, 14] width 19 height 19
select select "html"
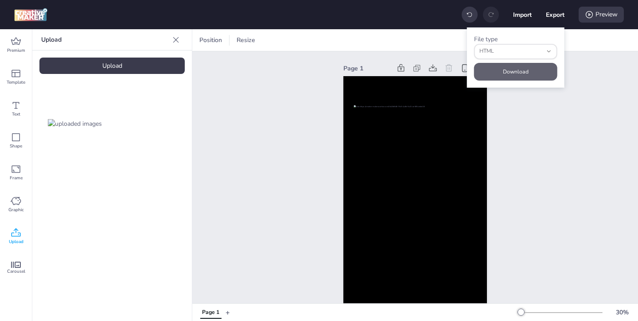
click at [525, 70] on button "Download" at bounding box center [515, 72] width 83 height 18
